Goal: Task Accomplishment & Management: Manage account settings

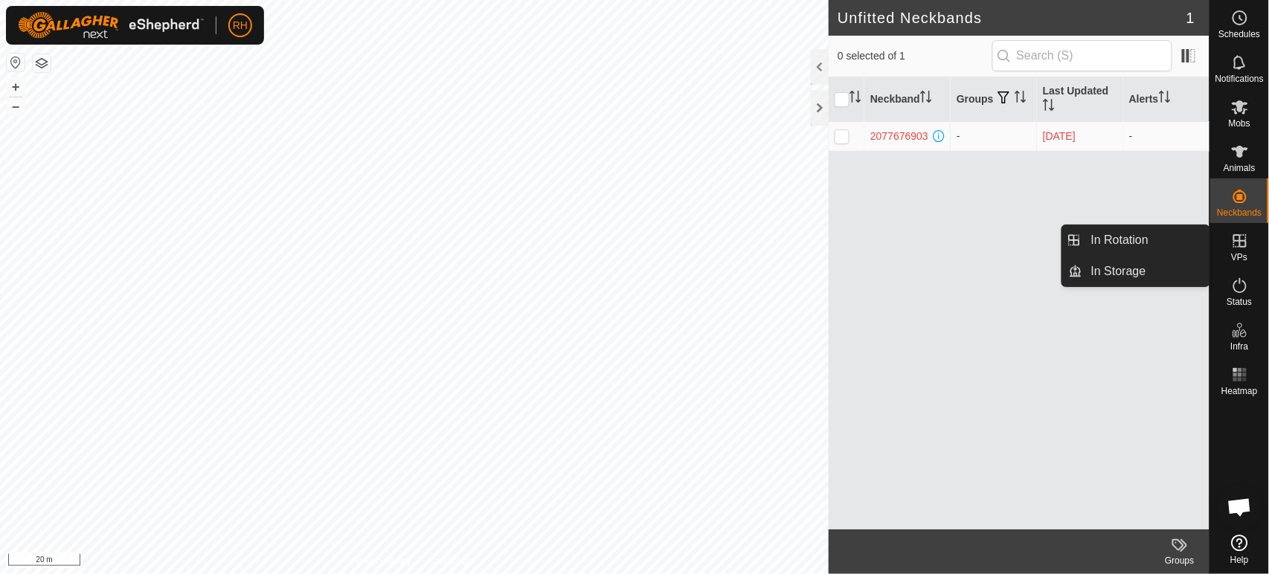
drag, startPoint x: 1257, startPoint y: 226, endPoint x: 1243, endPoint y: 242, distance: 20.6
click at [1243, 242] on icon at bounding box center [1240, 241] width 18 height 18
click at [1136, 236] on link "In Rotation" at bounding box center [1146, 240] width 127 height 30
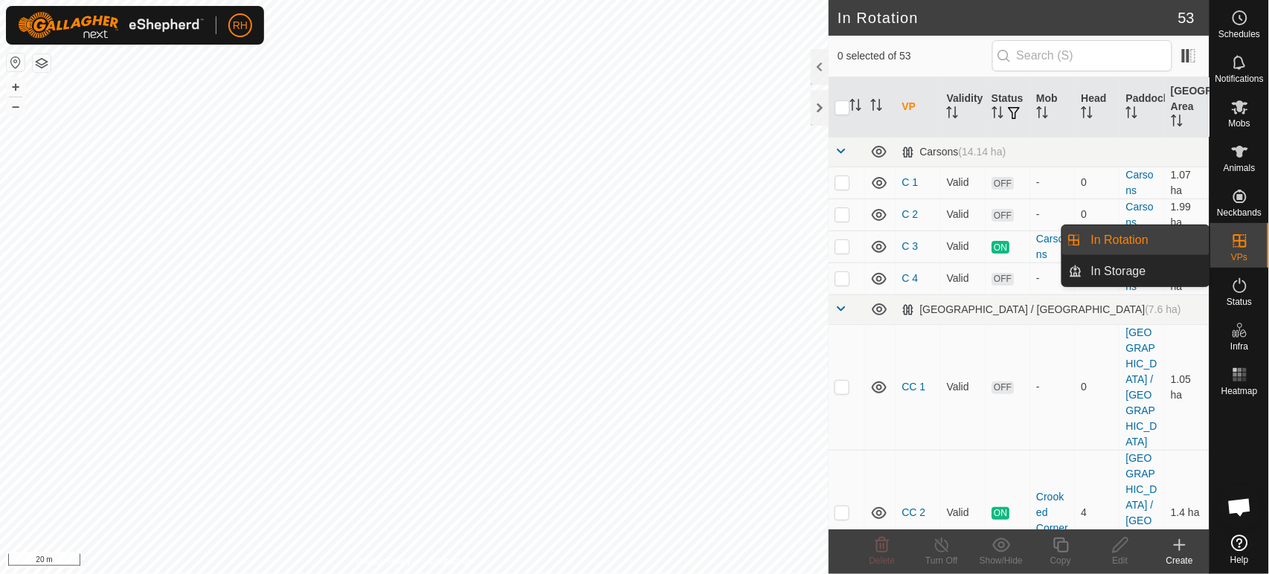
click at [1112, 237] on link "In Rotation" at bounding box center [1146, 240] width 127 height 30
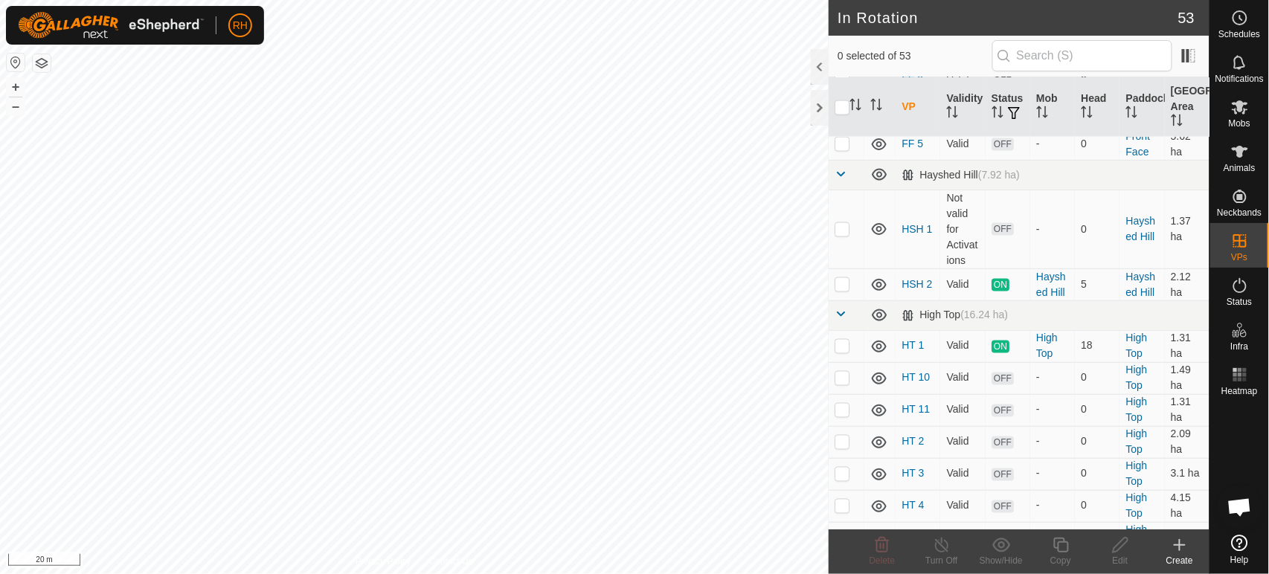
scroll to position [744, 0]
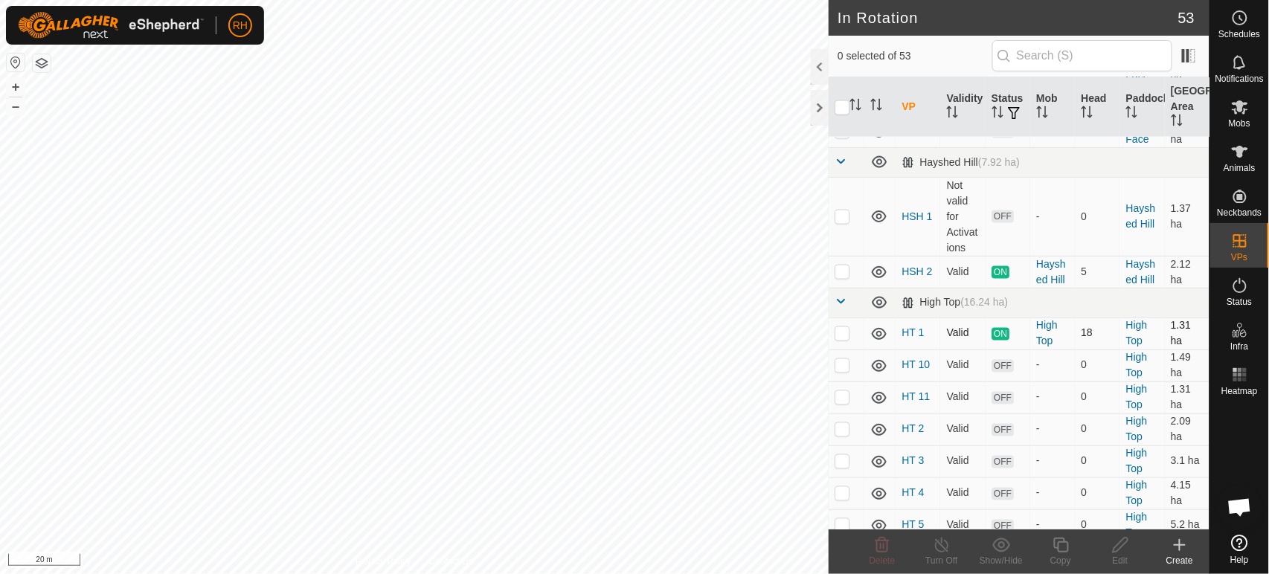
click at [840, 327] on p-checkbox at bounding box center [842, 333] width 15 height 12
checkbox input "true"
click at [937, 545] on icon at bounding box center [942, 545] width 19 height 18
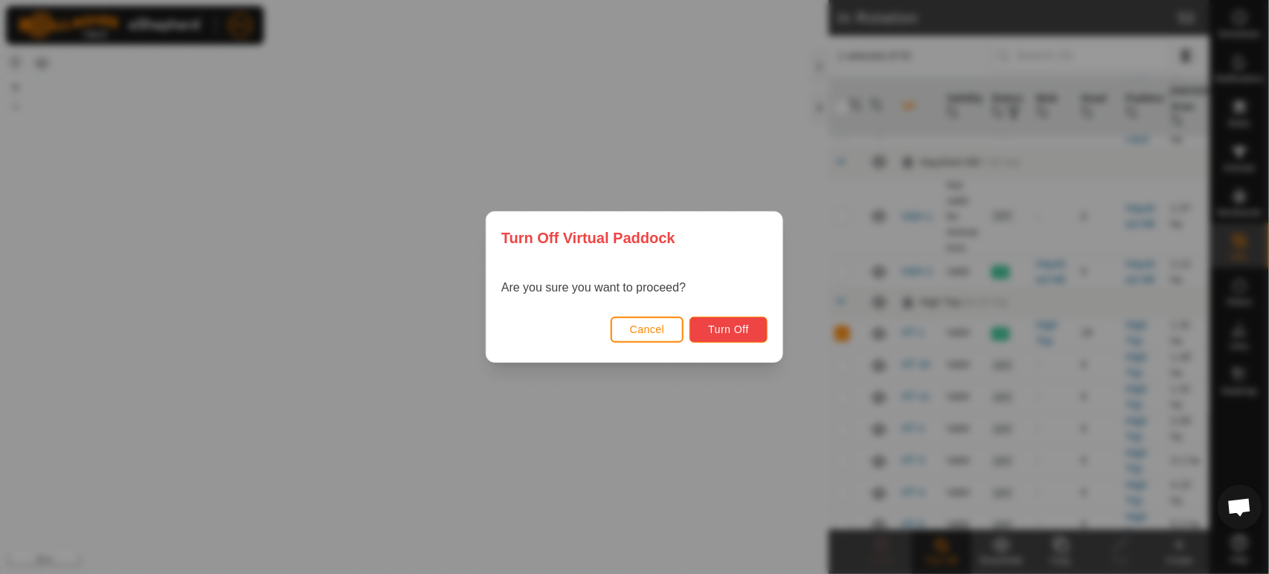
click at [757, 332] on button "Turn Off" at bounding box center [729, 330] width 78 height 26
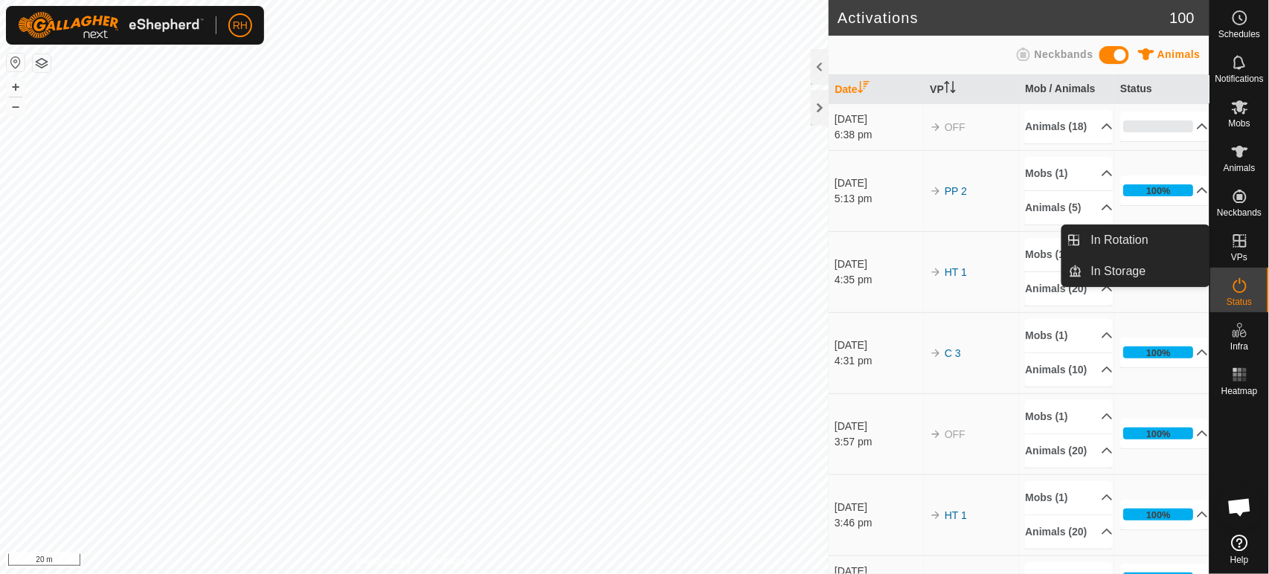
click at [1237, 244] on icon at bounding box center [1240, 241] width 18 height 18
click at [1138, 237] on link "In Rotation" at bounding box center [1146, 240] width 127 height 30
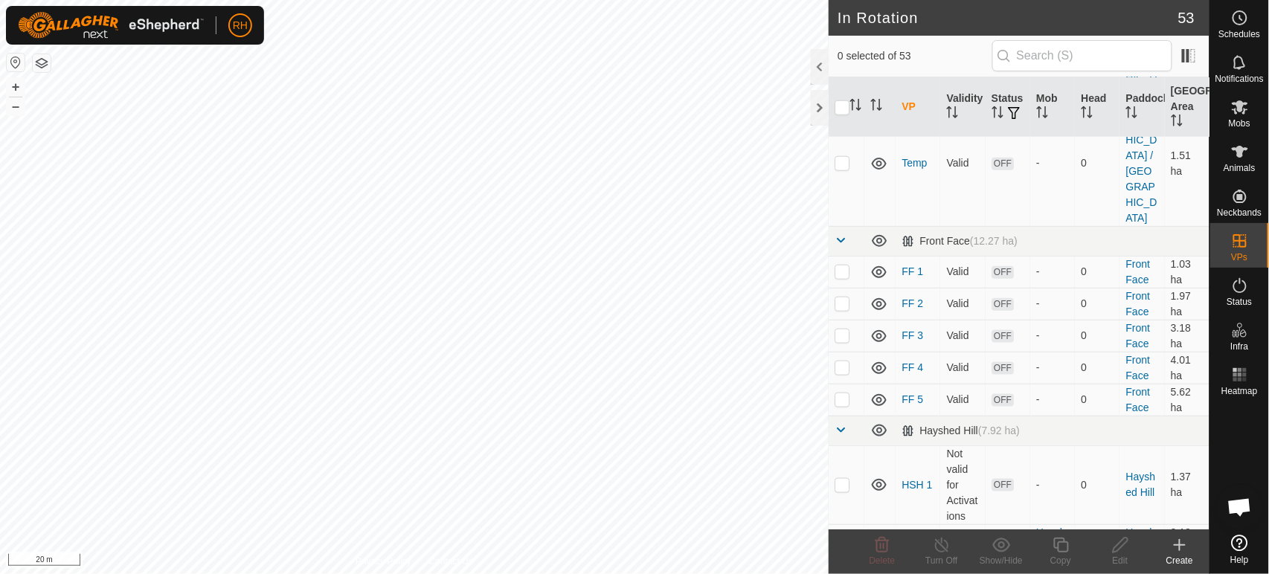
scroll to position [578, 0]
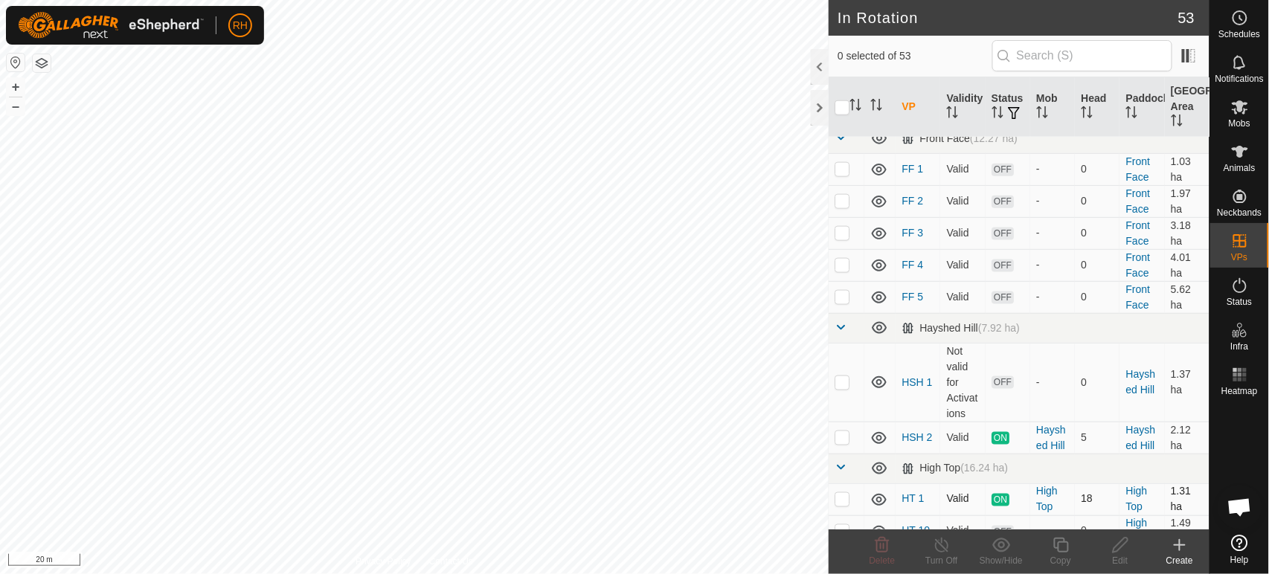
click at [840, 493] on p-checkbox at bounding box center [842, 499] width 15 height 12
checkbox input "true"
click at [1241, 289] on icon at bounding box center [1240, 286] width 18 height 18
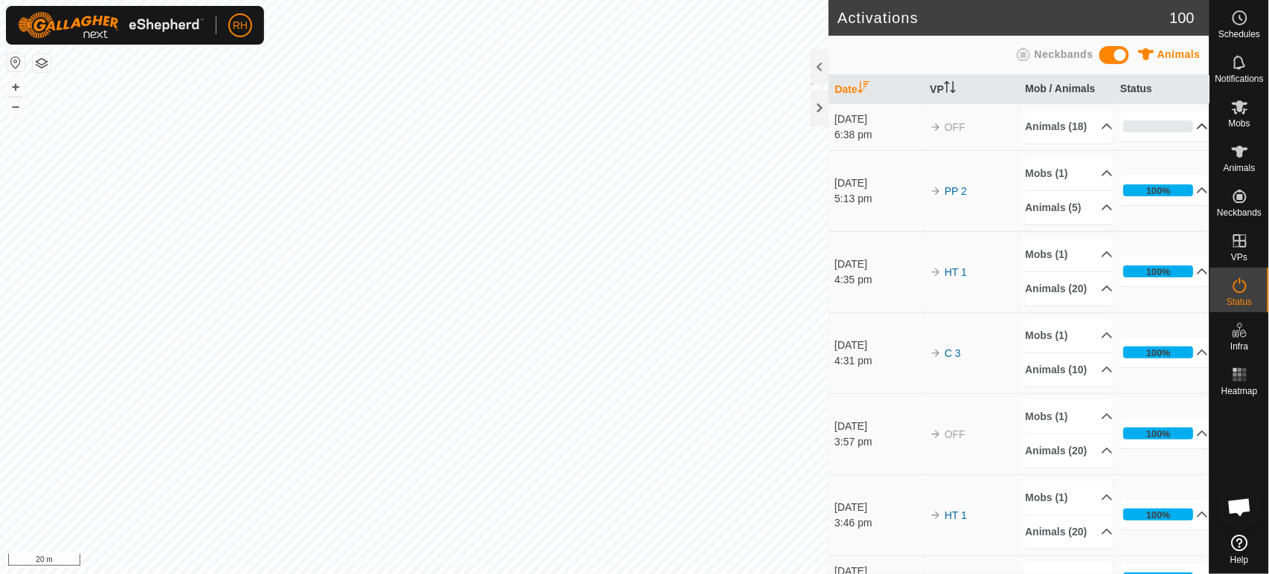
click at [1180, 132] on p-accordion-header "0%" at bounding box center [1165, 127] width 88 height 30
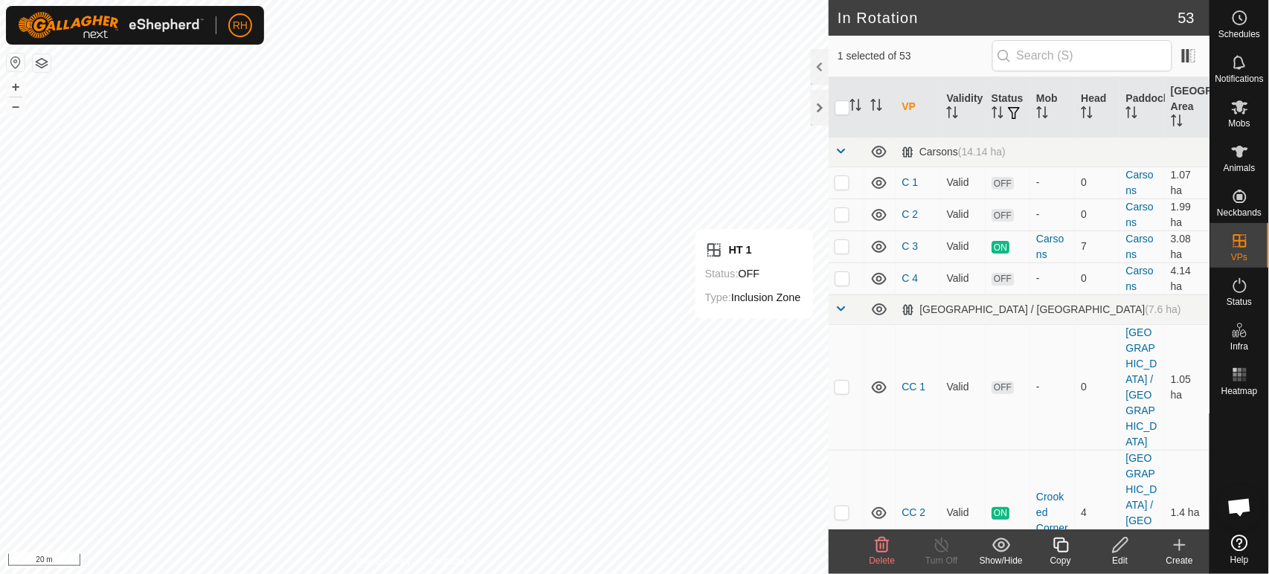
click at [1116, 550] on icon at bounding box center [1121, 545] width 19 height 18
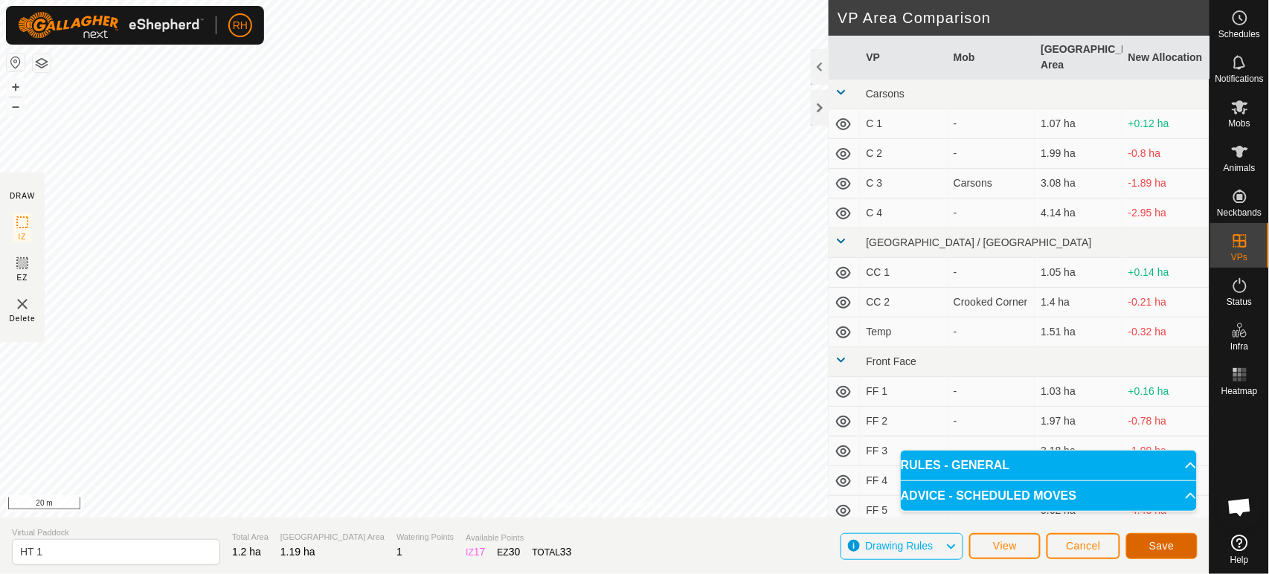
click at [1152, 545] on span "Save" at bounding box center [1162, 546] width 25 height 12
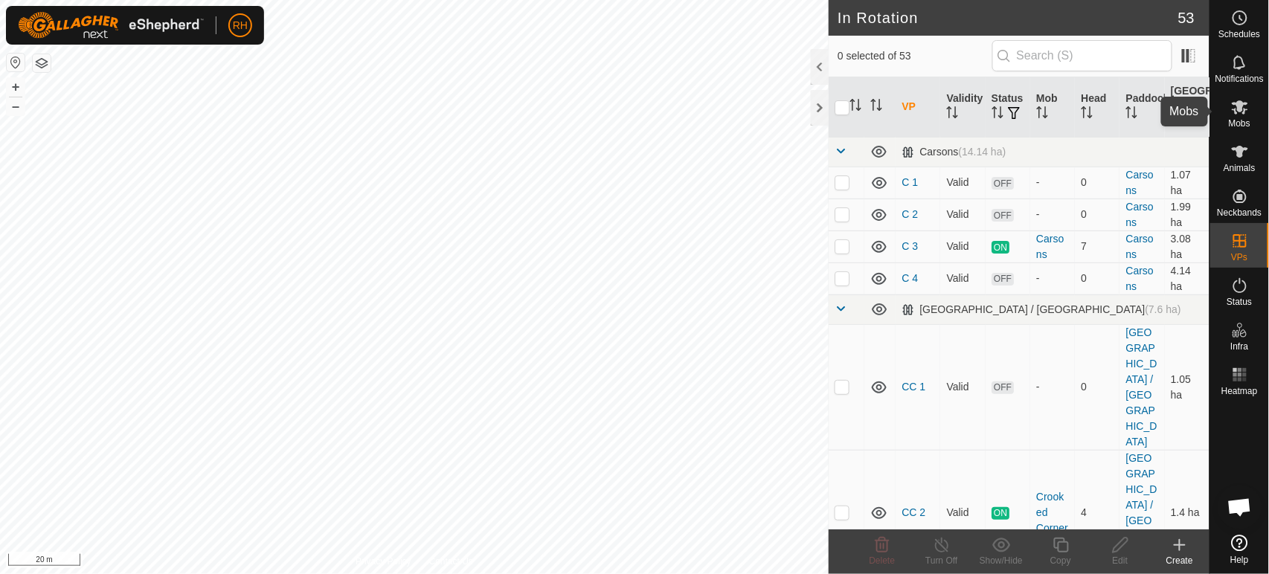
click at [1242, 108] on icon at bounding box center [1240, 107] width 16 height 14
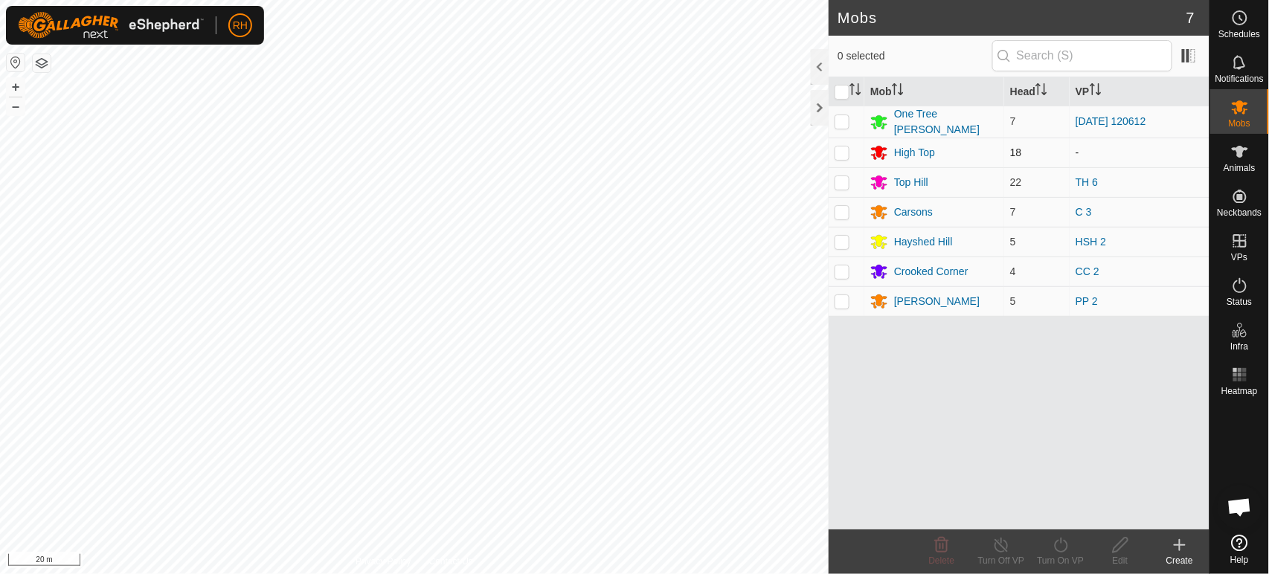
click at [842, 148] on p-checkbox at bounding box center [842, 153] width 15 height 12
checkbox input "true"
click at [1056, 544] on icon at bounding box center [1060, 545] width 13 height 15
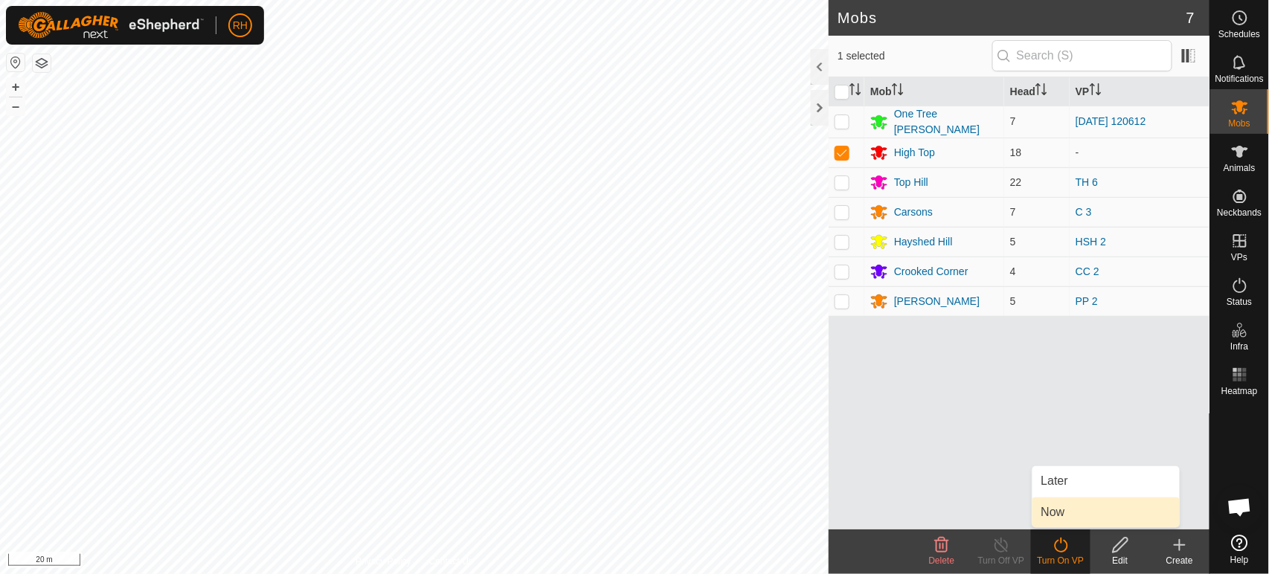
click at [1054, 511] on link "Now" at bounding box center [1106, 513] width 147 height 30
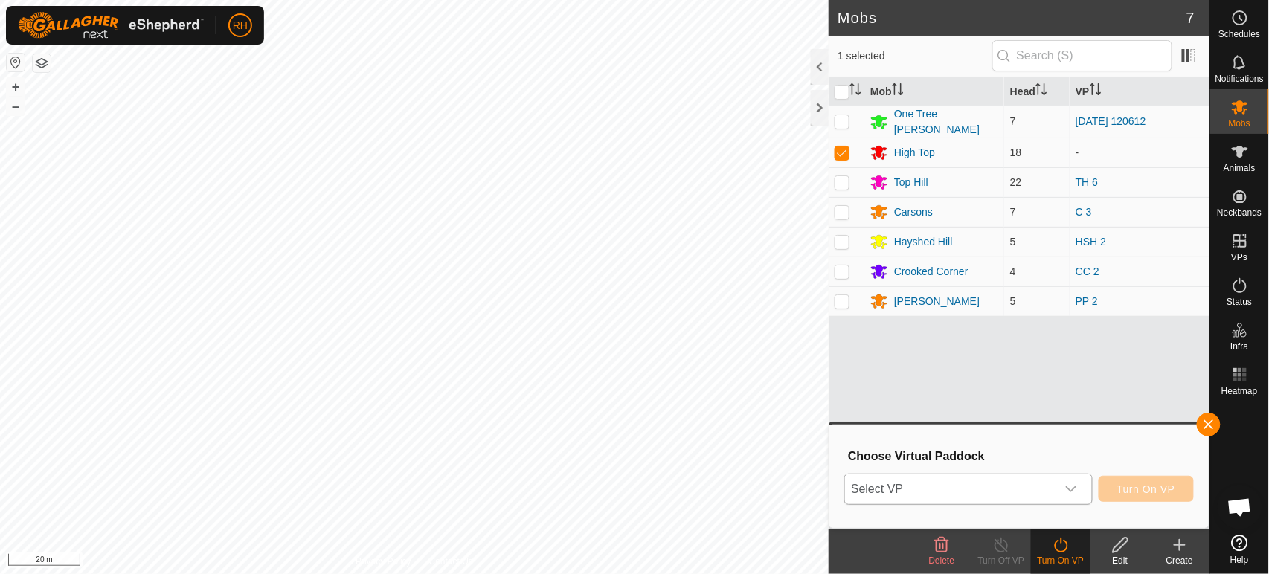
click at [1027, 488] on span "Select VP" at bounding box center [950, 490] width 211 height 30
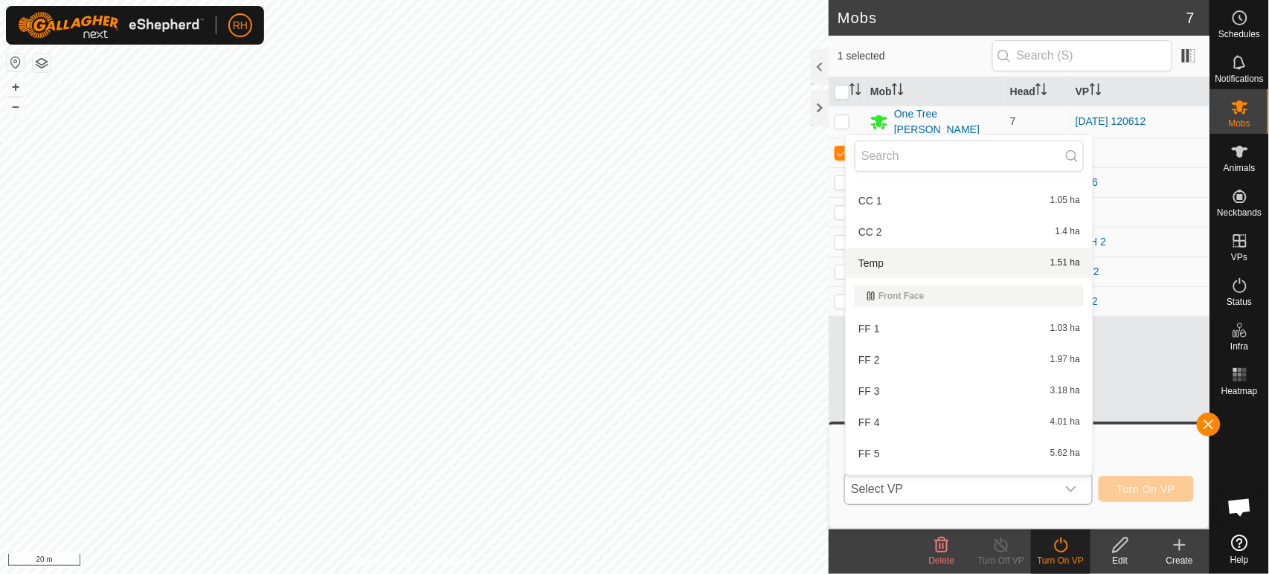
scroll to position [413, 0]
click at [904, 385] on li "HT 1 1.19 ha" at bounding box center [969, 397] width 247 height 30
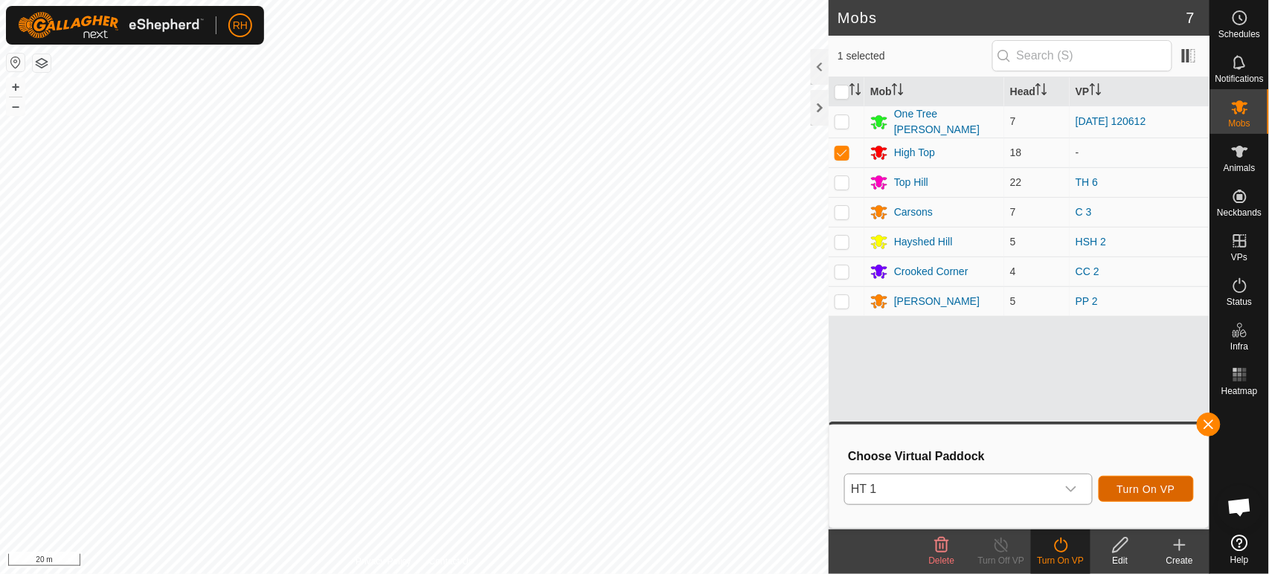
click at [1147, 490] on span "Turn On VP" at bounding box center [1147, 490] width 58 height 12
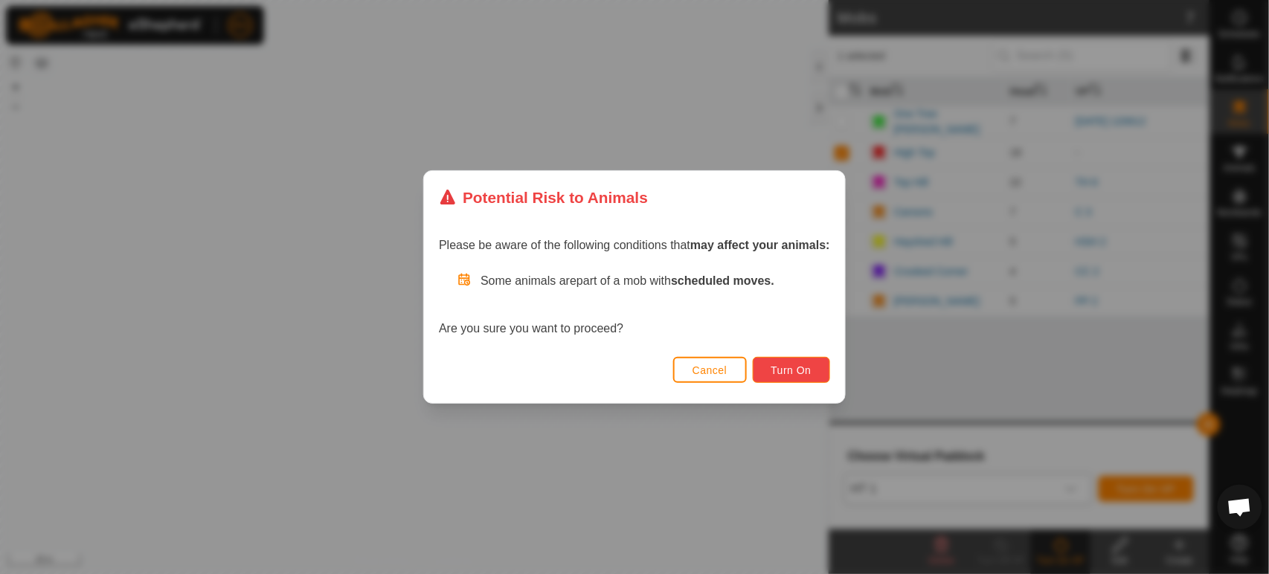
click at [803, 368] on span "Turn On" at bounding box center [792, 371] width 40 height 12
